Goal: Task Accomplishment & Management: Manage account settings

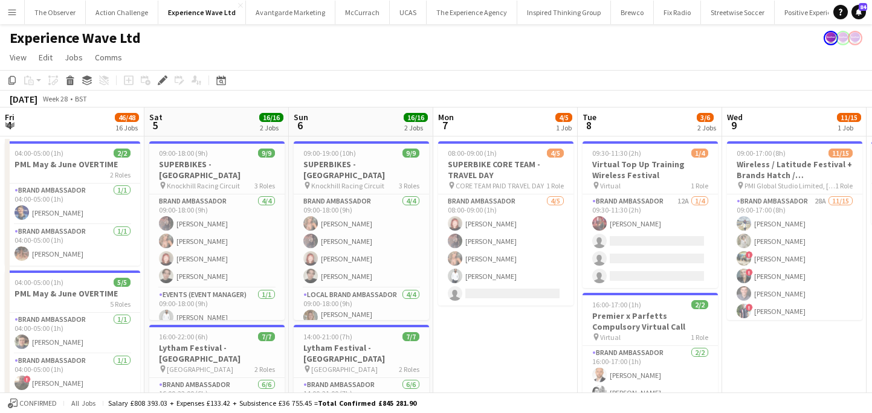
scroll to position [0, 463]
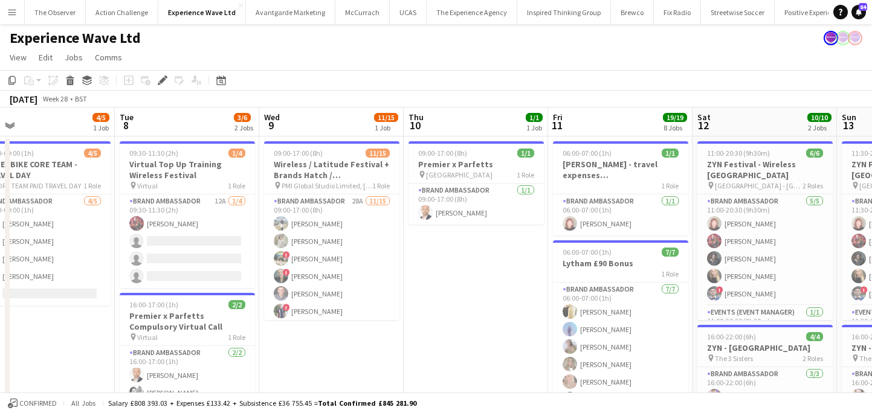
click at [18, 10] on button "Menu" at bounding box center [12, 12] width 24 height 24
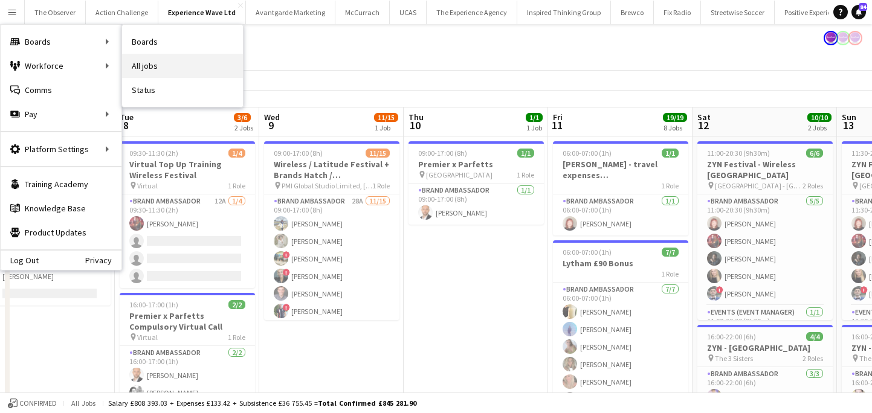
click at [162, 68] on link "All jobs" at bounding box center [182, 66] width 121 height 24
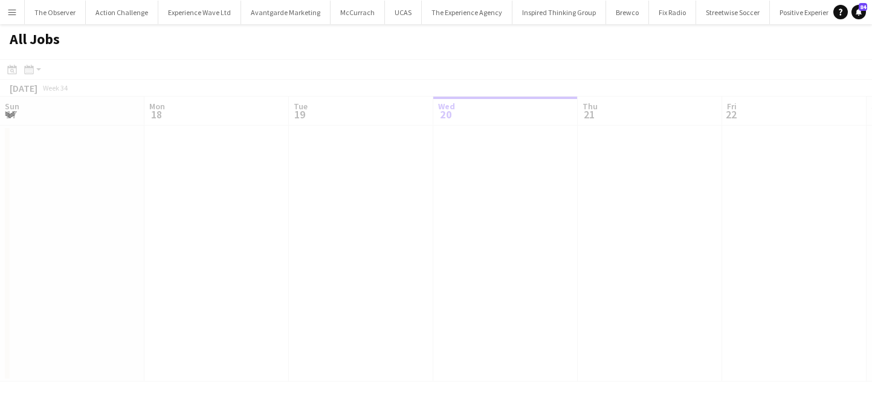
scroll to position [0, 289]
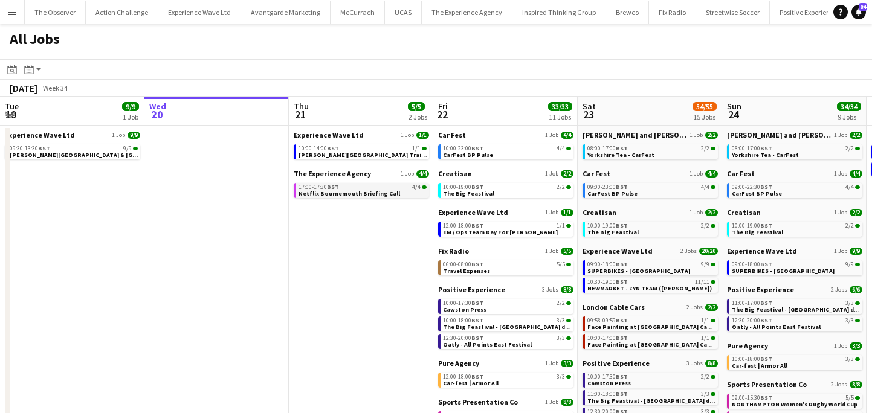
click at [331, 196] on span "Netflix Bournemouth Briefing Call" at bounding box center [350, 194] width 102 height 8
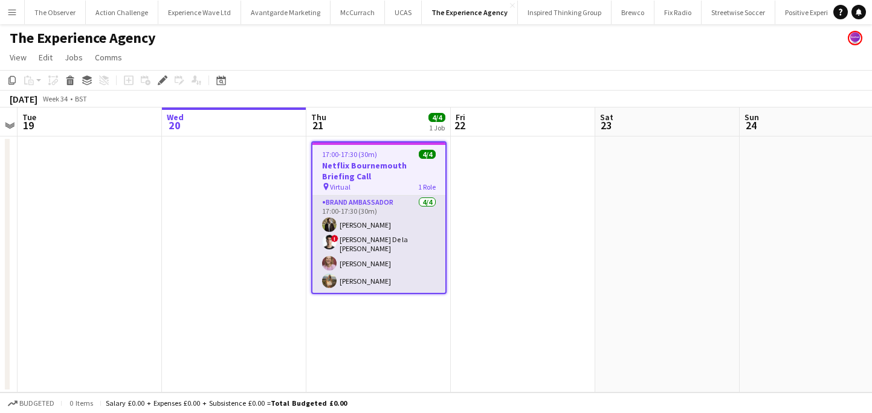
click at [374, 226] on app-card-role "Brand Ambassador 4/4 17:00-17:30 (30m) Raiyan Rahman ! Adrian De la Rosa Sanche…" at bounding box center [379, 244] width 133 height 97
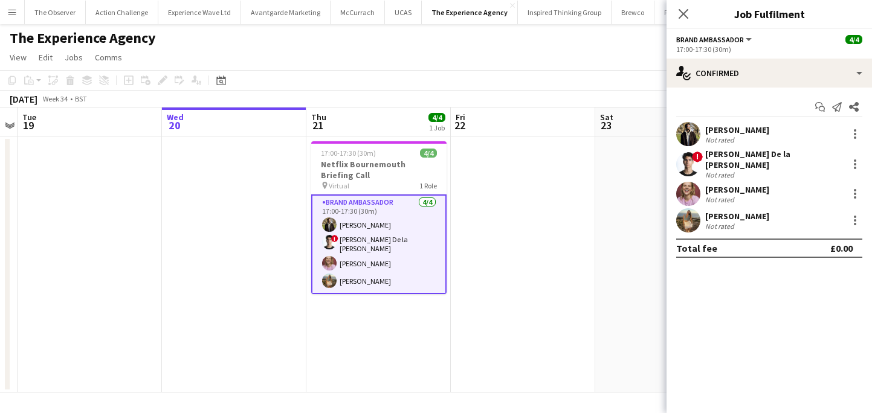
click at [728, 222] on div "Not rated" at bounding box center [720, 226] width 31 height 9
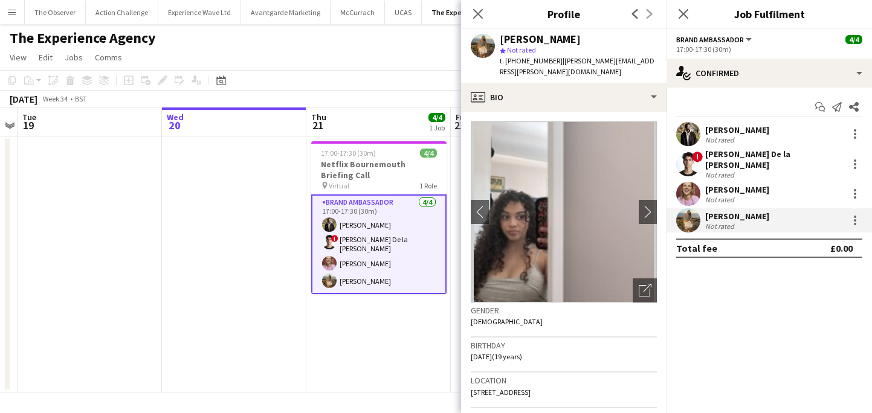
click at [531, 64] on span "t. +4407803889179" at bounding box center [531, 60] width 63 height 9
drag, startPoint x: 531, startPoint y: 64, endPoint x: 507, endPoint y: 64, distance: 24.2
click at [507, 64] on span "t. +4407803889179" at bounding box center [531, 60] width 63 height 9
copy span "+4407803889179"
click at [694, 157] on span "!" at bounding box center [697, 157] width 11 height 11
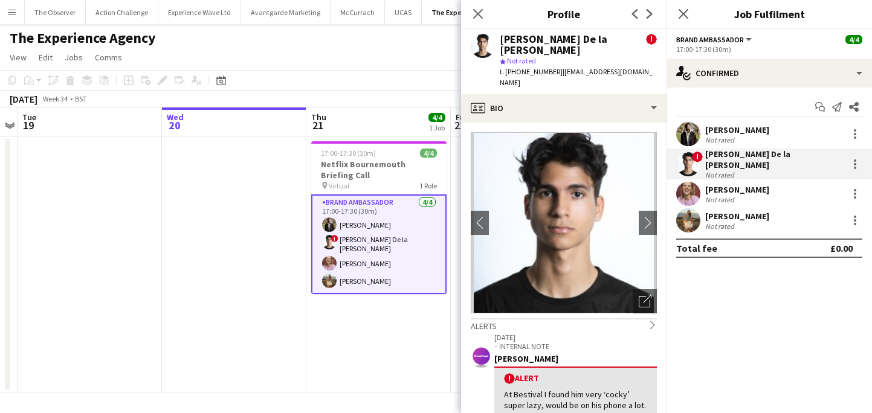
click at [685, 192] on app-user-avatar at bounding box center [688, 194] width 24 height 24
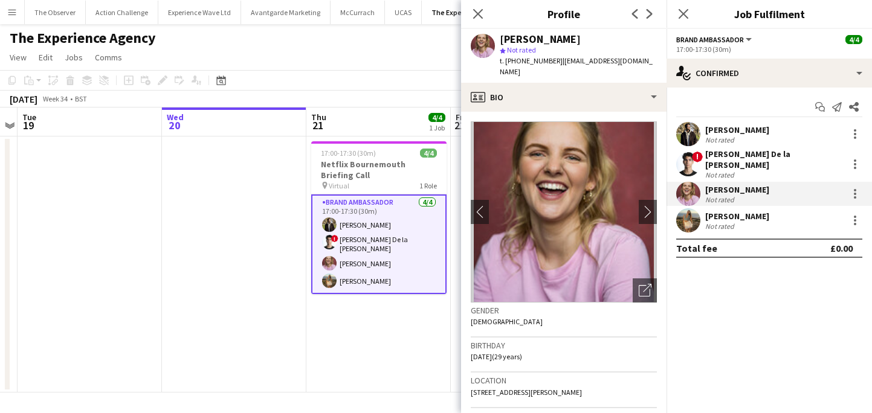
click at [275, 188] on app-date-cell at bounding box center [234, 265] width 144 height 256
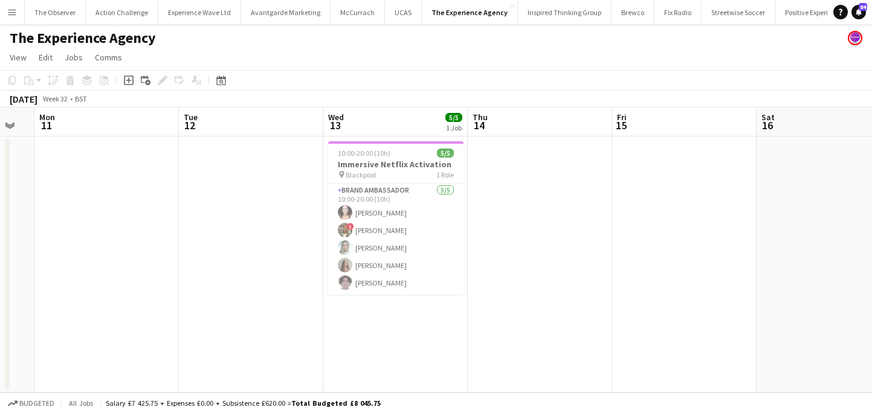
scroll to position [0, 423]
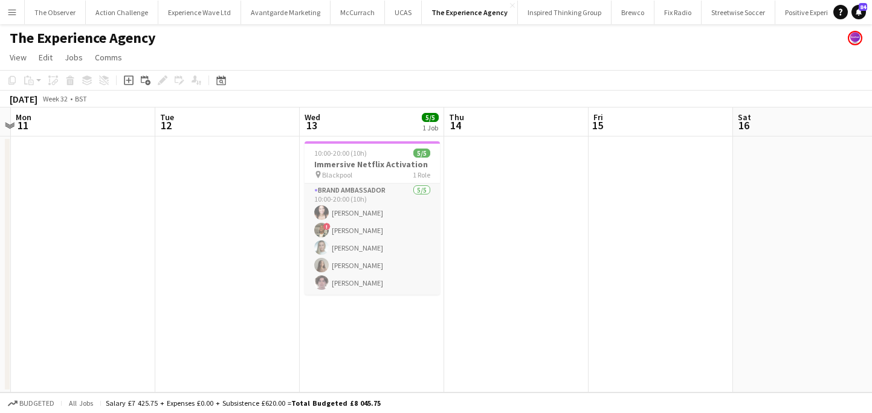
click at [351, 248] on app-card-role "Brand Ambassador 5/5 10:00-20:00 (10h) Karina Omalley ! TERRELL BROWN Helly Lum…" at bounding box center [372, 239] width 135 height 111
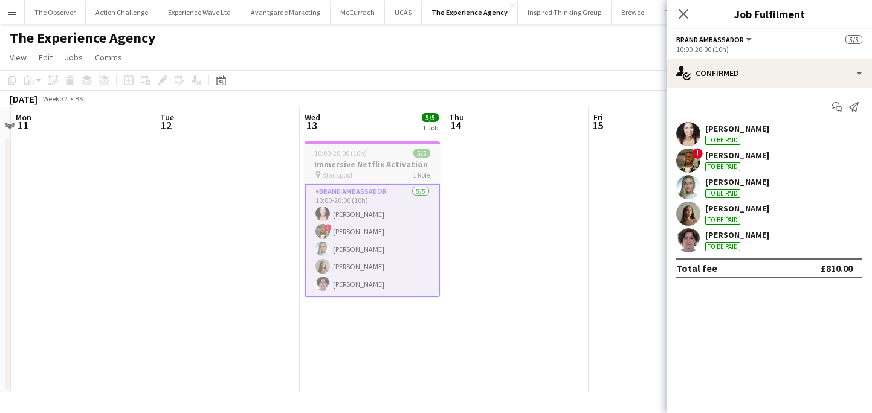
click at [374, 172] on div "pin Blackpool 1 Role" at bounding box center [372, 175] width 135 height 10
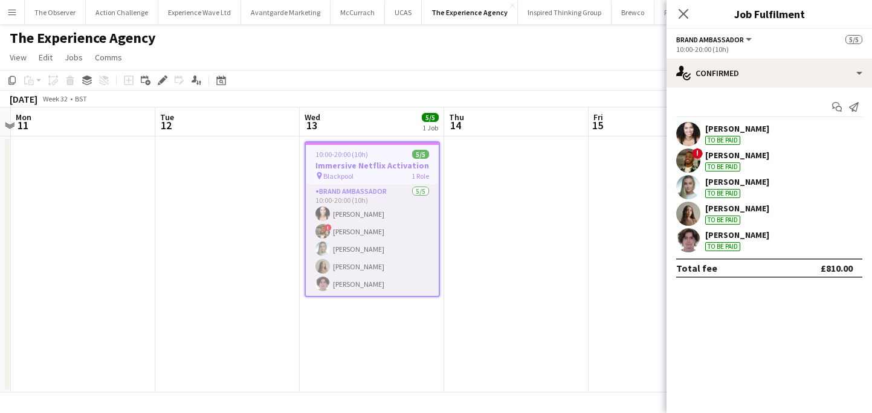
click at [372, 201] on app-card-role "Brand Ambassador 5/5 10:00-20:00 (10h) Karina Omalley ! TERRELL BROWN Helly Lum…" at bounding box center [372, 240] width 133 height 111
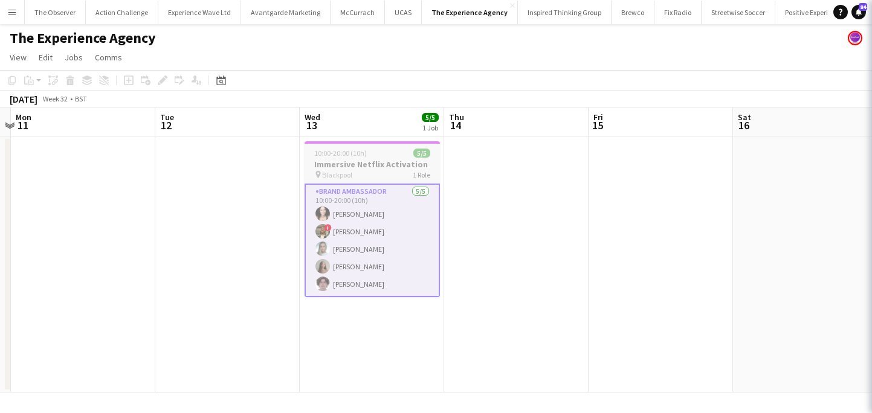
click at [379, 172] on div "pin Blackpool 1 Role" at bounding box center [372, 175] width 135 height 10
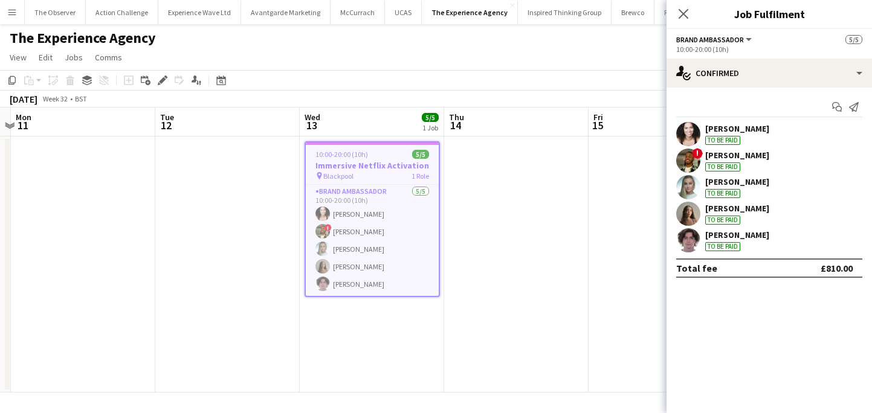
click at [213, 206] on app-date-cell at bounding box center [227, 265] width 144 height 256
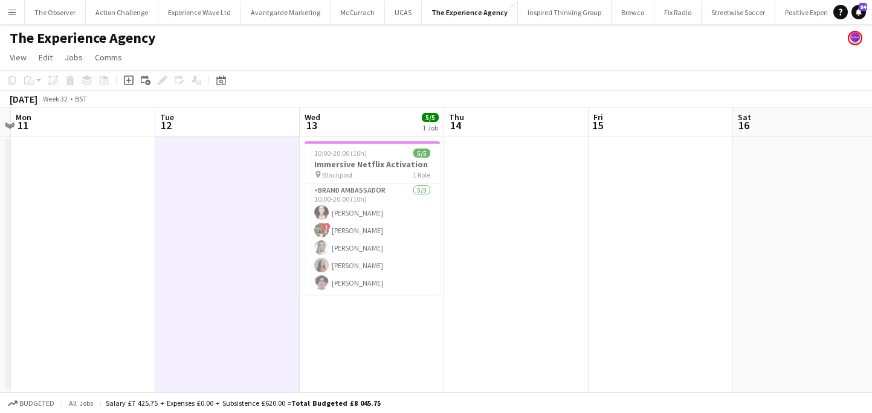
click at [12, 17] on button "Menu" at bounding box center [12, 12] width 24 height 24
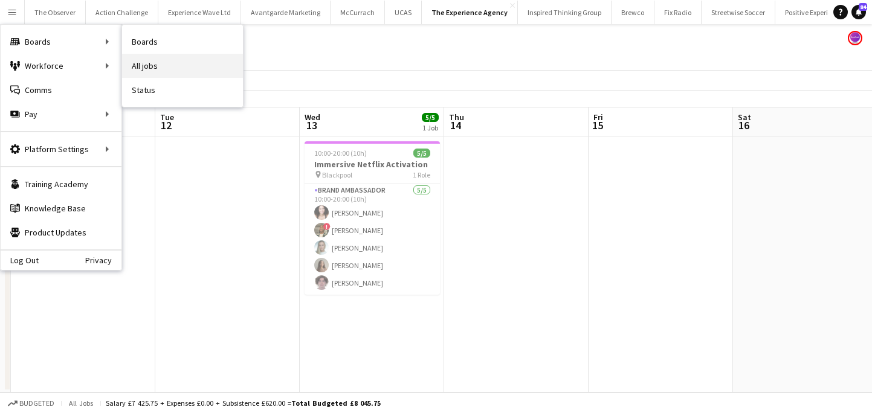
click at [154, 69] on link "All jobs" at bounding box center [182, 66] width 121 height 24
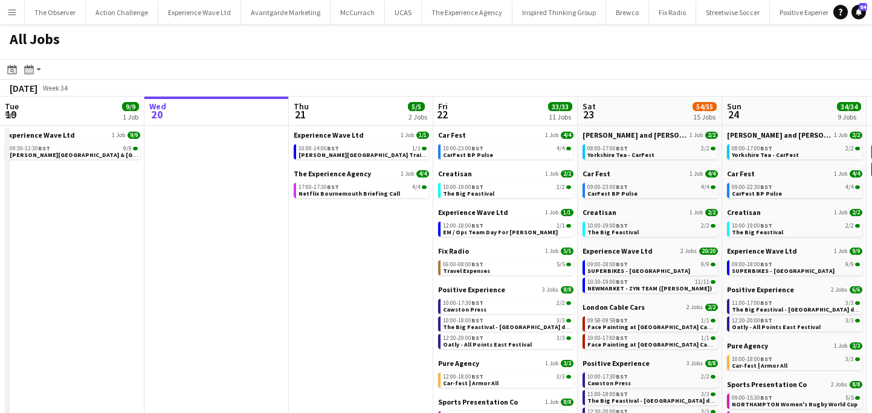
scroll to position [0, 302]
